Goal: Check status

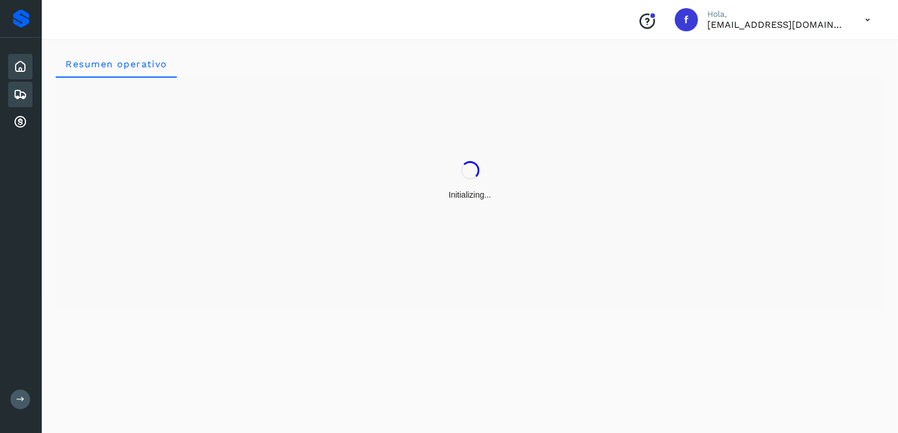
drag, startPoint x: 30, startPoint y: 101, endPoint x: 24, endPoint y: 99, distance: 6.5
click at [28, 100] on div "Embarques" at bounding box center [20, 95] width 24 height 26
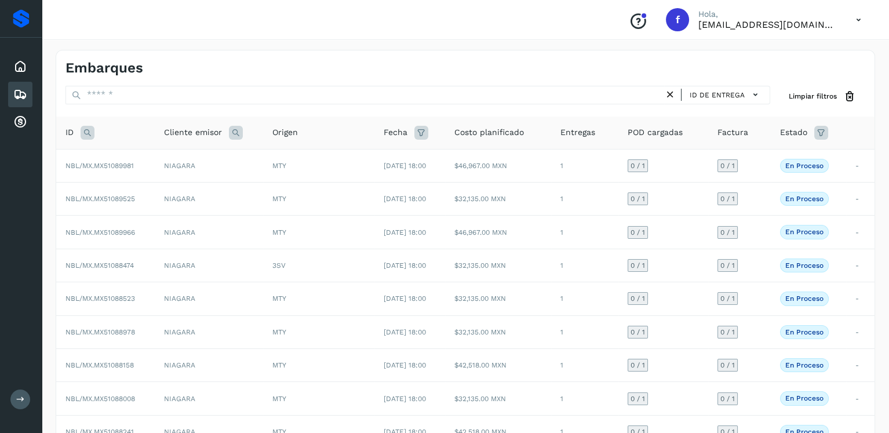
click at [821, 132] on icon at bounding box center [821, 133] width 14 height 14
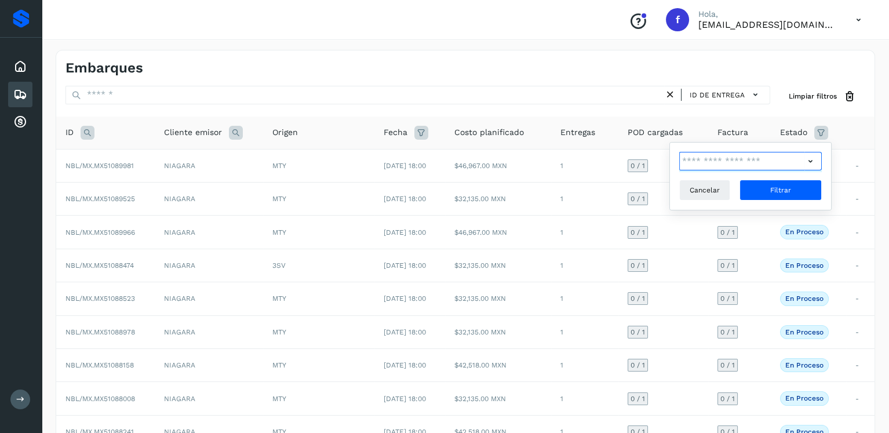
click at [802, 163] on input "text" at bounding box center [741, 161] width 125 height 19
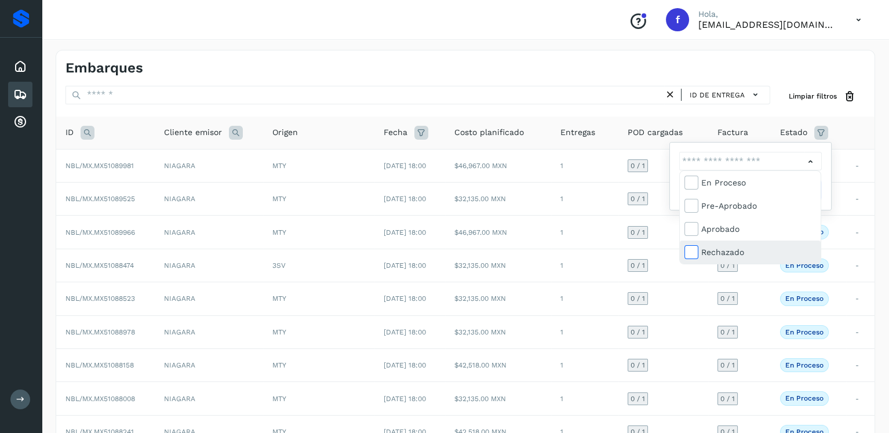
click at [697, 249] on span at bounding box center [692, 253] width 15 height 9
type input "**********"
click at [826, 167] on div at bounding box center [444, 216] width 889 height 433
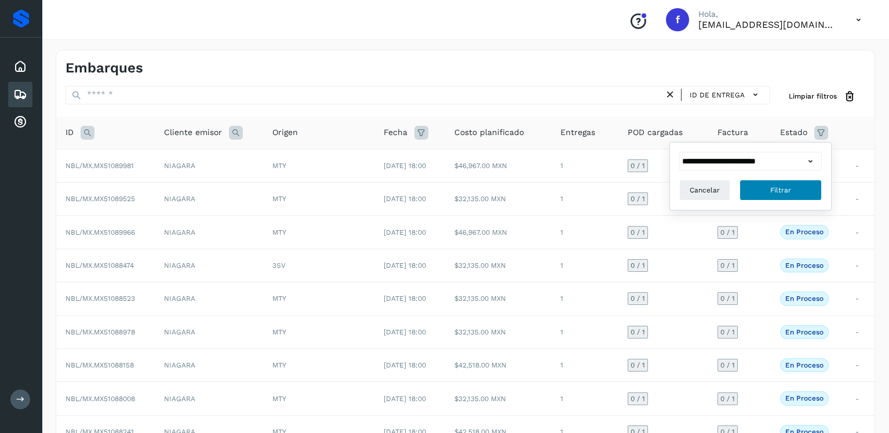
click at [799, 192] on button "Filtrar" at bounding box center [781, 190] width 82 height 21
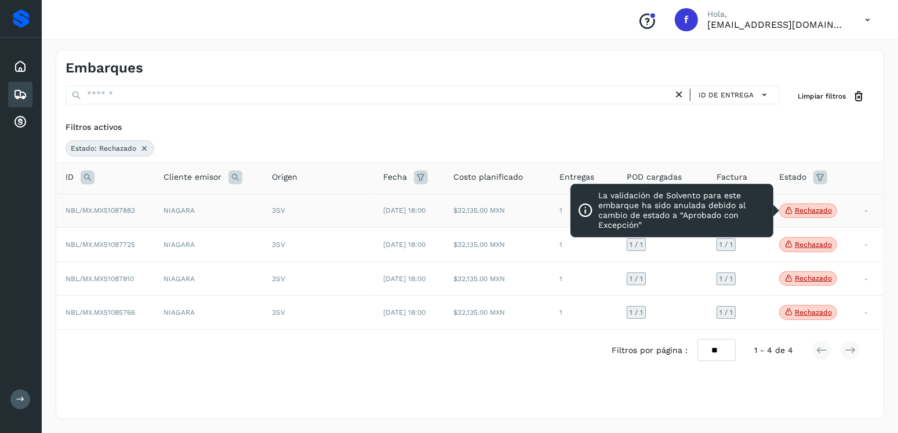
click at [827, 206] on p "Rechazado" at bounding box center [813, 210] width 37 height 8
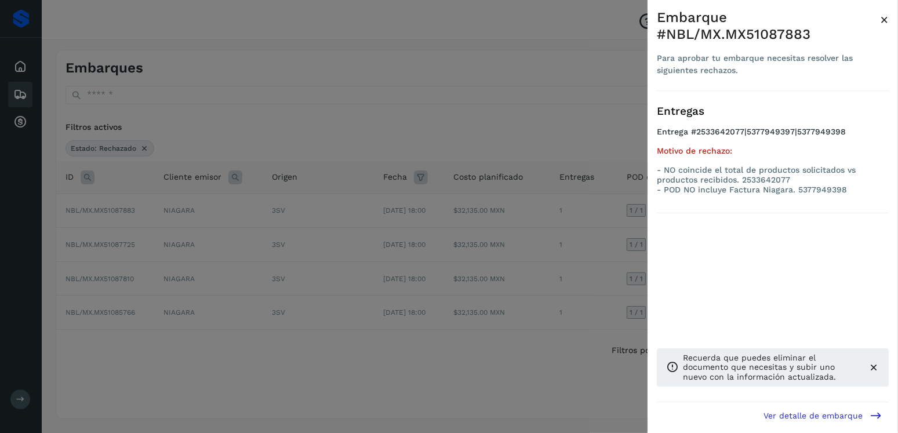
click at [546, 181] on div at bounding box center [449, 216] width 898 height 433
